Goal: Task Accomplishment & Management: Complete application form

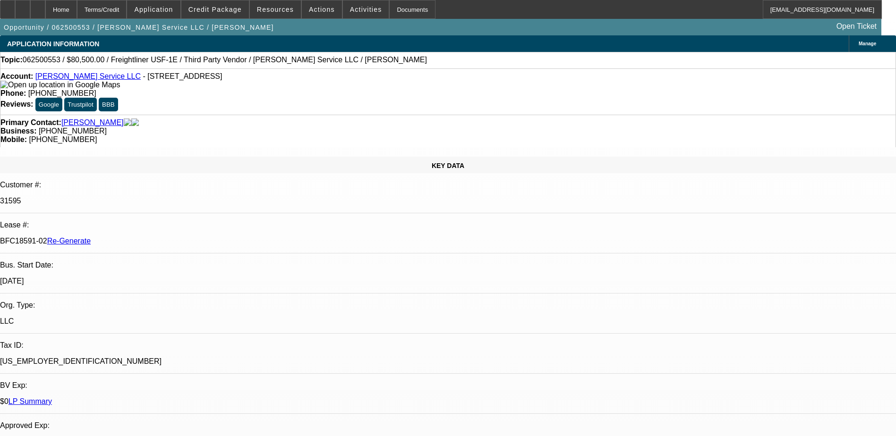
select select "4"
select select "0"
select select "3"
select select "0"
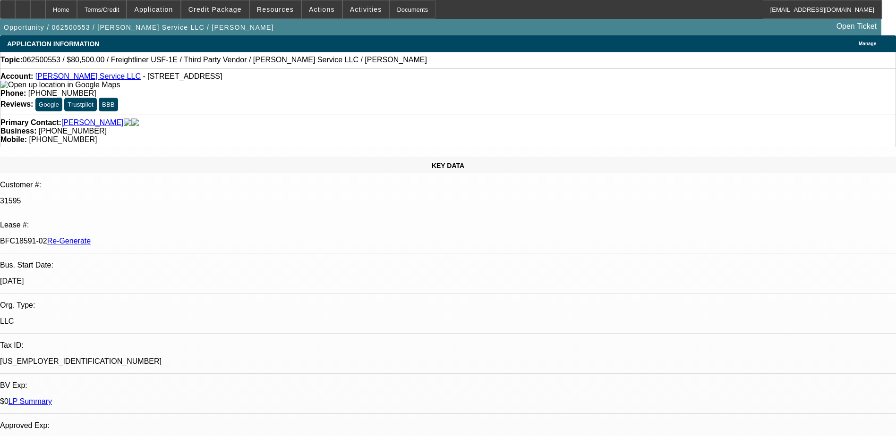
select select "6"
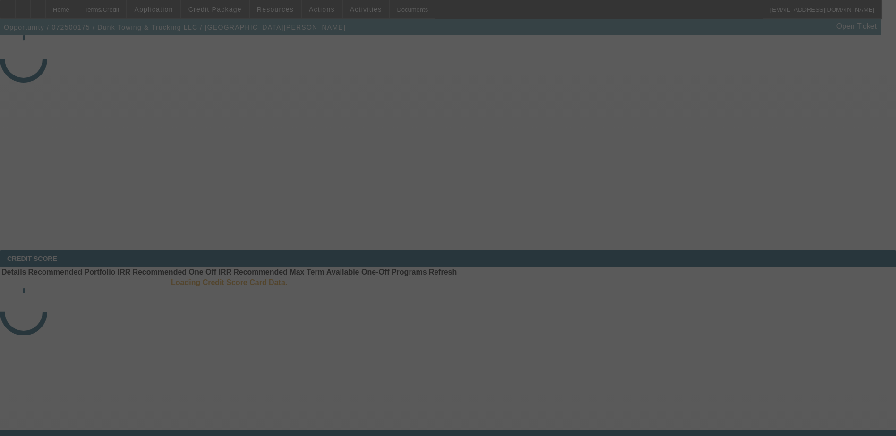
select select "4"
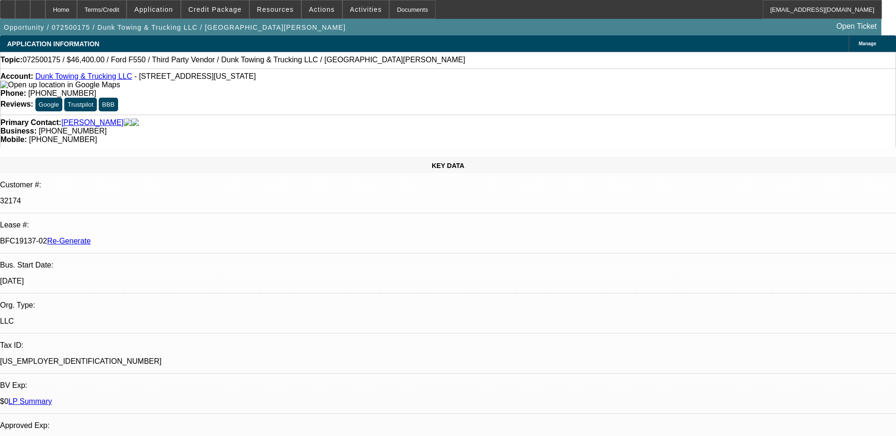
select select "0"
select select "3"
select select "0"
select select "6"
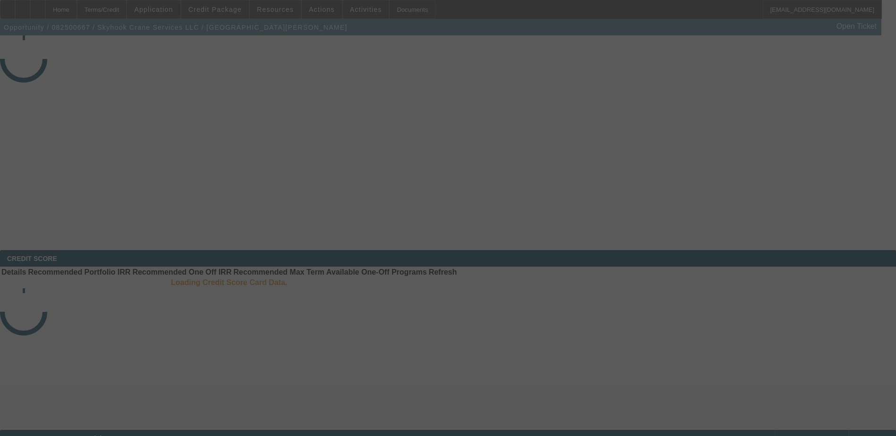
select select "4"
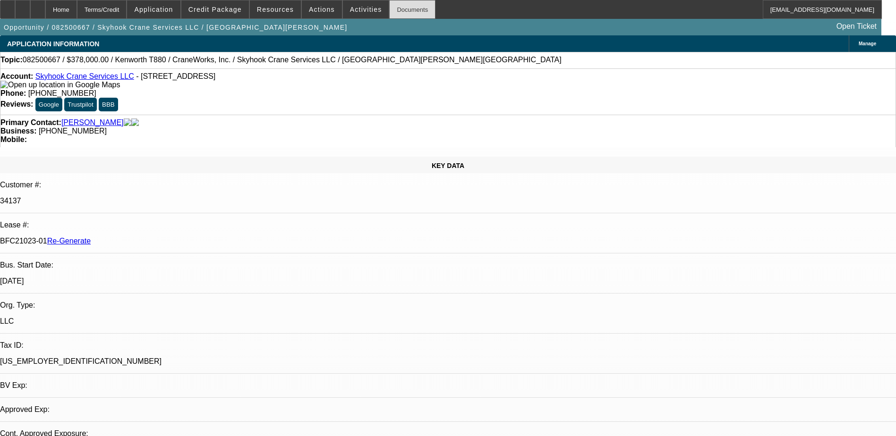
select select "0"
select select "2"
select select "0"
select select "1"
select select "2"
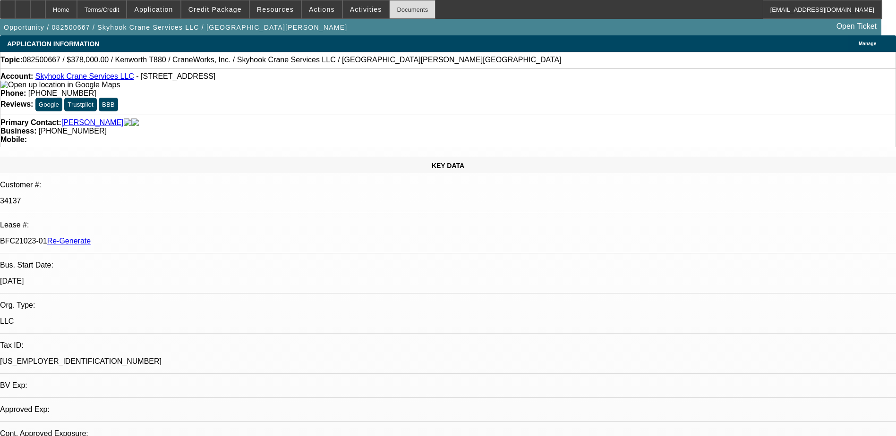
select select "6"
click at [390, 6] on div "Documents" at bounding box center [412, 9] width 46 height 19
click at [313, 11] on span "Actions" at bounding box center [322, 10] width 26 height 8
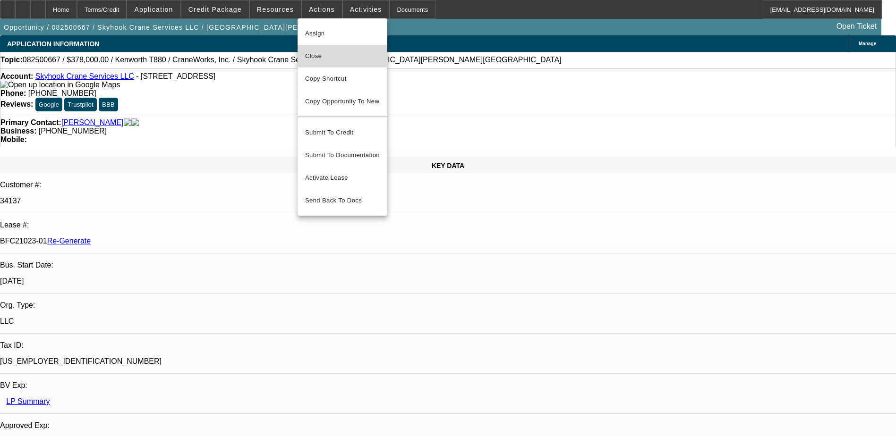
click at [313, 54] on span "Close" at bounding box center [342, 56] width 75 height 11
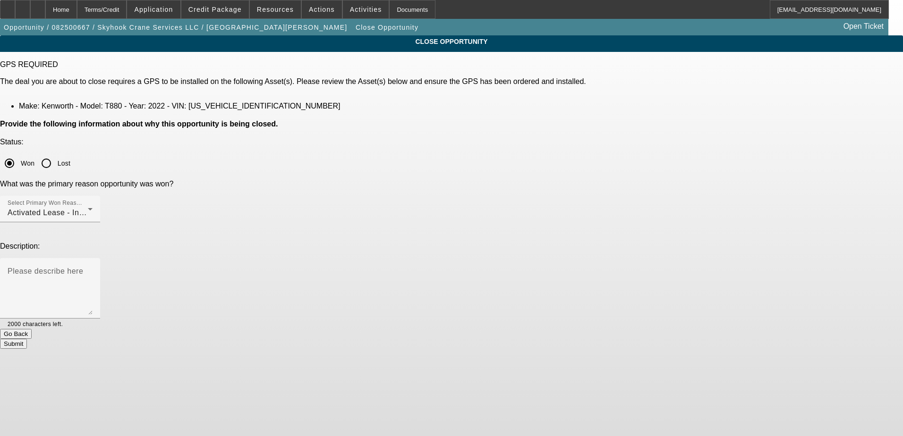
click at [27, 339] on button "Submit" at bounding box center [13, 344] width 27 height 10
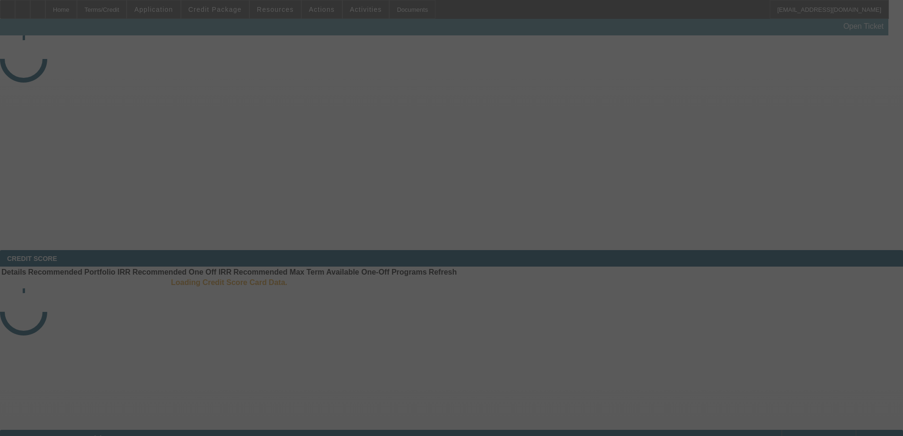
select select "4"
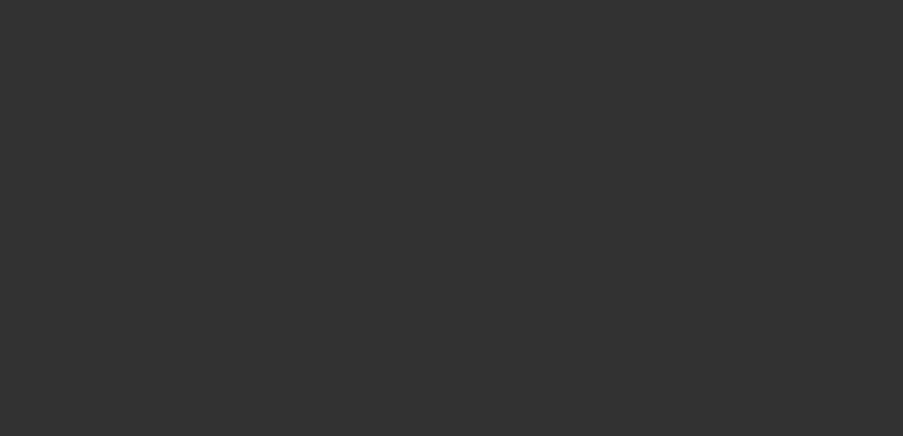
select select "0"
select select "2"
select select "0"
select select "6"
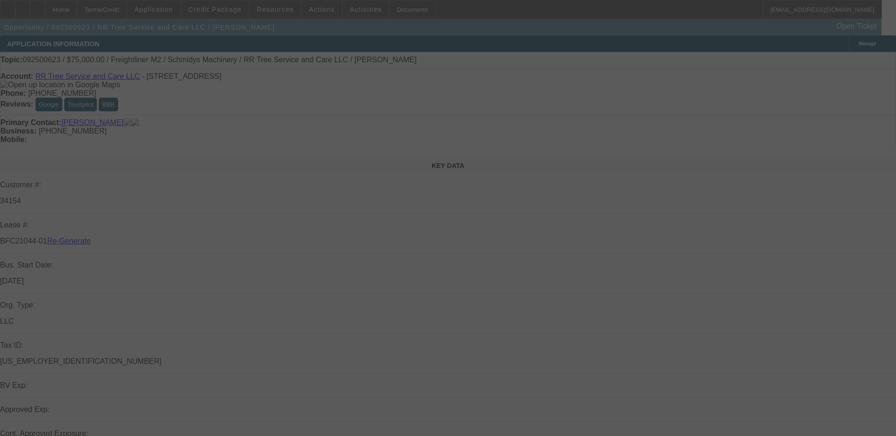
select select "4"
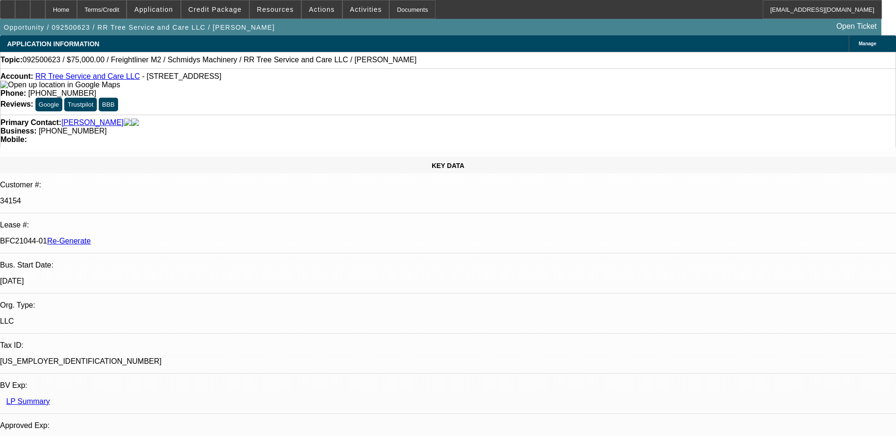
select select "0"
select select "3"
select select "0"
select select "6"
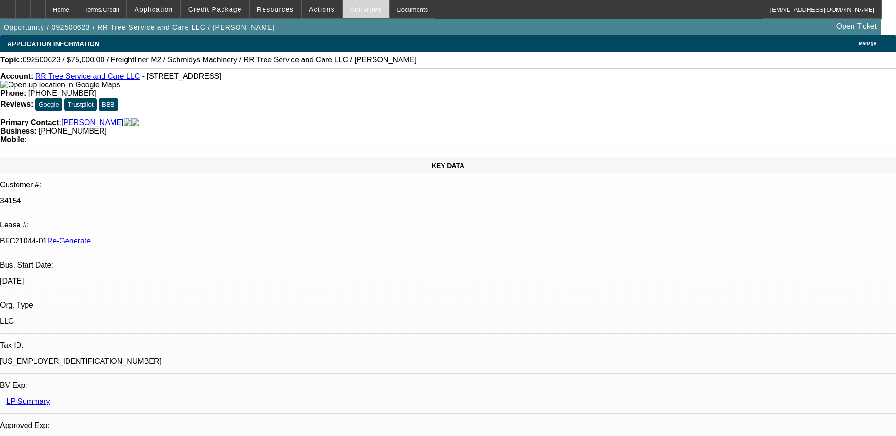
click at [350, 8] on span "Activities" at bounding box center [366, 10] width 32 height 8
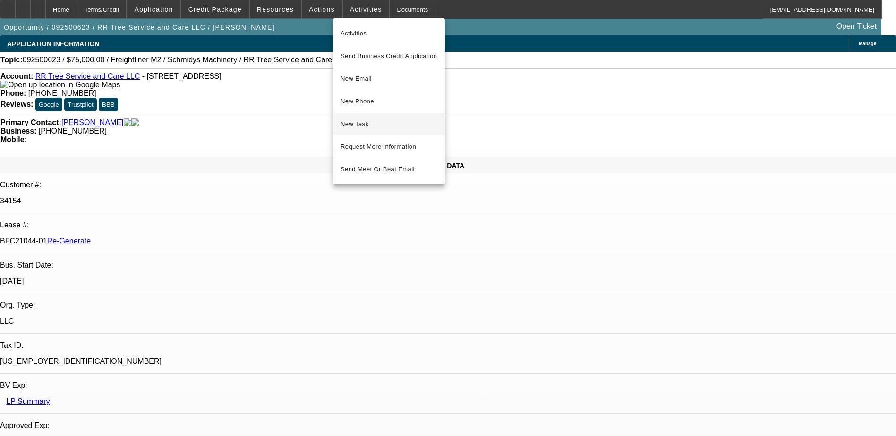
click at [359, 132] on button "New Task" at bounding box center [389, 124] width 112 height 23
